Goal: Find specific page/section

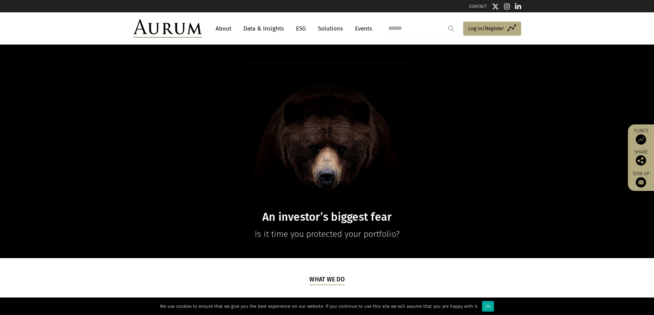
click at [225, 28] on link "About" at bounding box center [223, 28] width 23 height 13
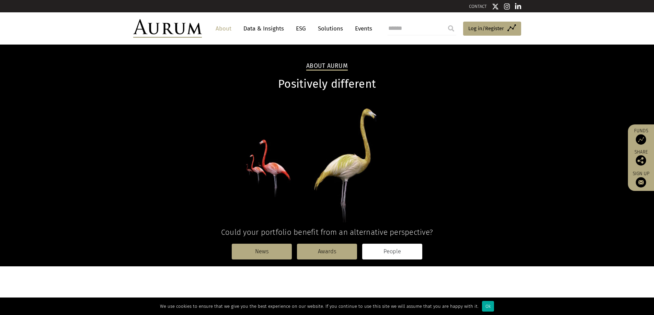
click at [381, 252] on link "People" at bounding box center [392, 252] width 60 height 16
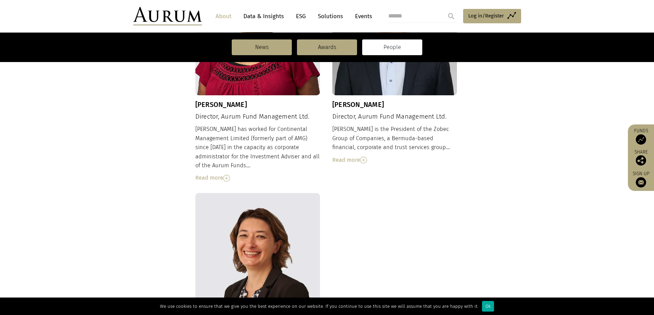
scroll to position [721, 0]
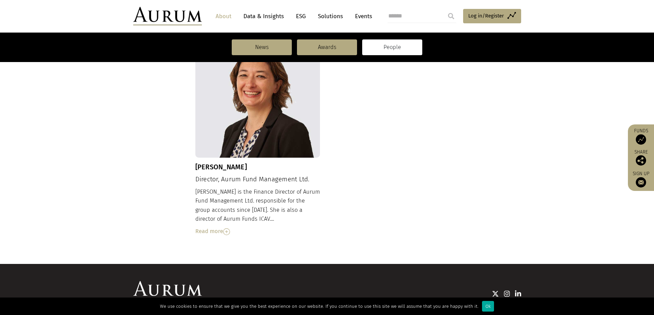
click at [411, 16] on input "search" at bounding box center [421, 16] width 69 height 14
type input "*****"
click at [444, 9] on input "submit" at bounding box center [451, 16] width 14 height 14
